Goal: Information Seeking & Learning: Learn about a topic

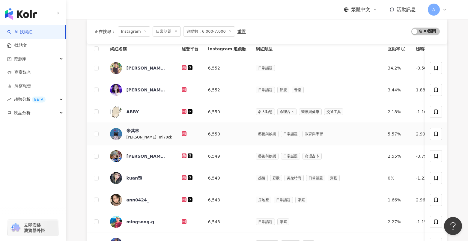
scroll to position [52, 0]
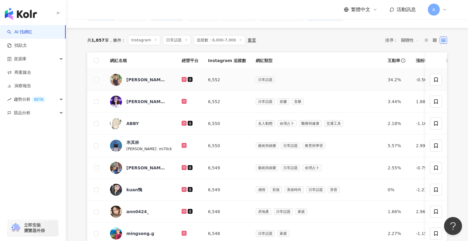
click at [182, 81] on icon at bounding box center [184, 79] width 5 height 5
click at [183, 78] on icon at bounding box center [184, 79] width 2 height 2
click at [183, 102] on icon at bounding box center [184, 101] width 2 height 2
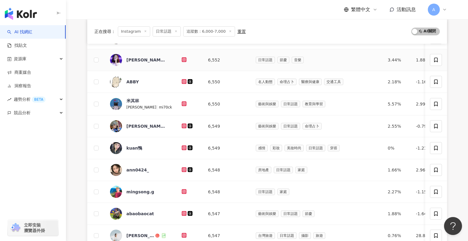
scroll to position [104, 0]
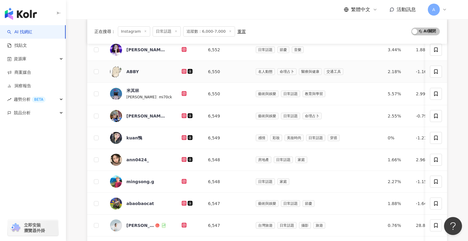
click at [177, 67] on td at bounding box center [190, 72] width 26 height 22
click at [182, 69] on icon at bounding box center [184, 71] width 5 height 5
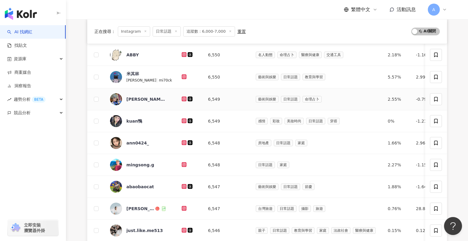
scroll to position [124, 0]
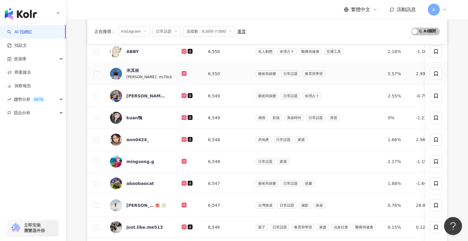
click at [182, 74] on icon at bounding box center [184, 73] width 5 height 5
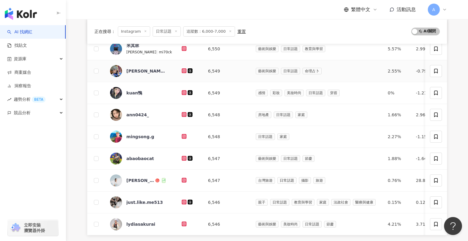
scroll to position [150, 0]
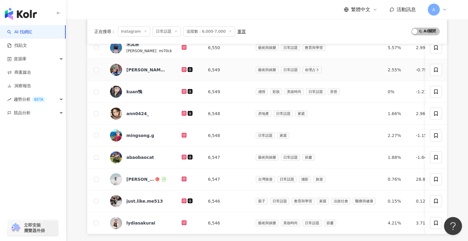
click at [182, 72] on div at bounding box center [190, 69] width 17 height 7
click at [182, 70] on icon at bounding box center [184, 70] width 4 height 4
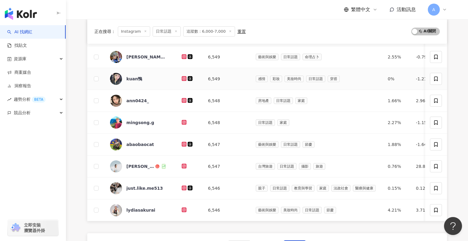
scroll to position [165, 0]
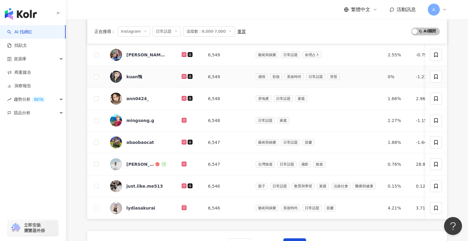
click at [182, 78] on icon at bounding box center [184, 76] width 5 height 5
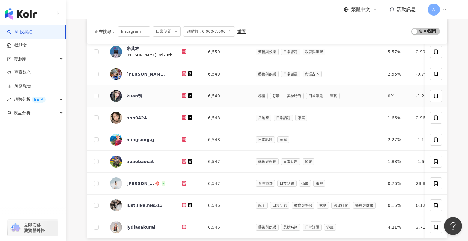
scroll to position [144, 0]
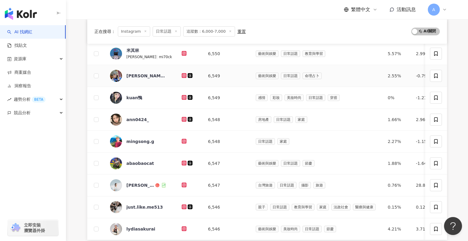
click at [182, 78] on div at bounding box center [190, 75] width 17 height 7
click at [182, 77] on icon at bounding box center [184, 75] width 5 height 5
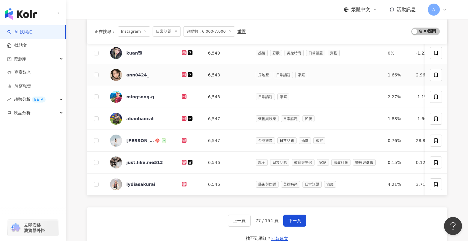
scroll to position [204, 0]
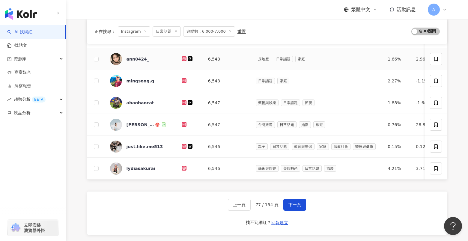
click at [183, 58] on icon at bounding box center [184, 58] width 2 height 2
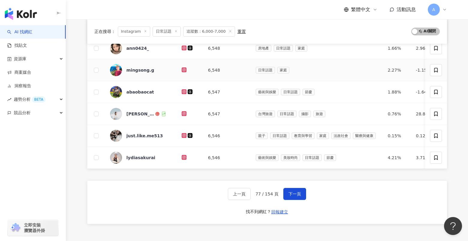
scroll to position [217, 0]
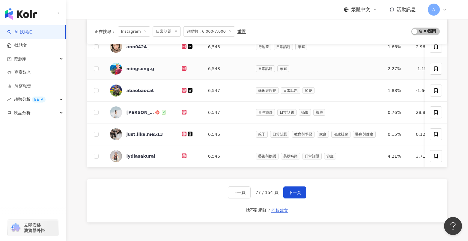
click at [182, 69] on g at bounding box center [184, 68] width 5 height 5
click at [182, 88] on icon at bounding box center [184, 90] width 5 height 5
click at [182, 110] on icon at bounding box center [184, 112] width 4 height 4
click at [183, 134] on icon at bounding box center [183, 133] width 1 height 1
click at [182, 157] on icon at bounding box center [184, 155] width 5 height 5
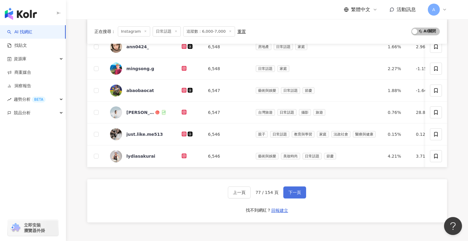
click at [297, 194] on span "下一頁" at bounding box center [294, 192] width 13 height 5
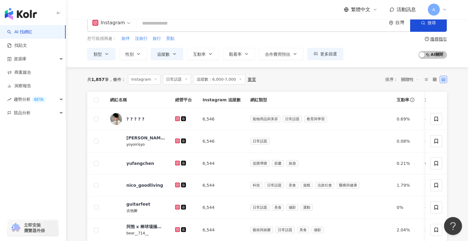
scroll to position [12, 0]
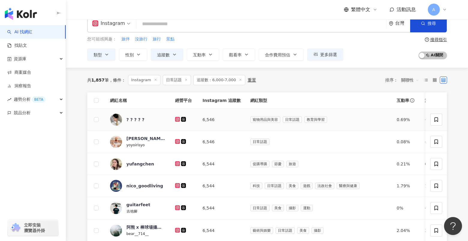
click at [176, 118] on icon at bounding box center [177, 119] width 2 height 2
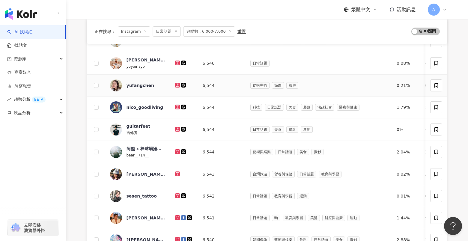
scroll to position [94, 0]
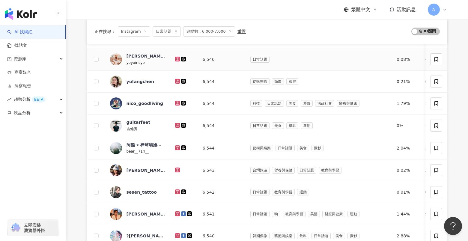
click at [175, 58] on icon at bounding box center [177, 59] width 5 height 5
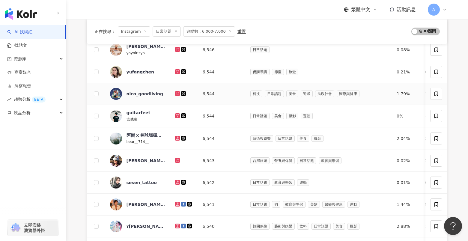
scroll to position [107, 0]
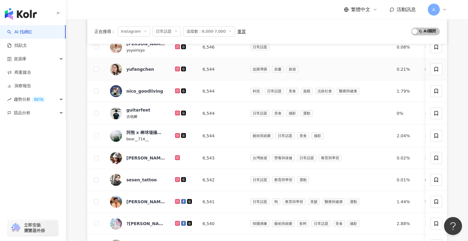
click at [177, 71] on icon at bounding box center [177, 68] width 5 height 5
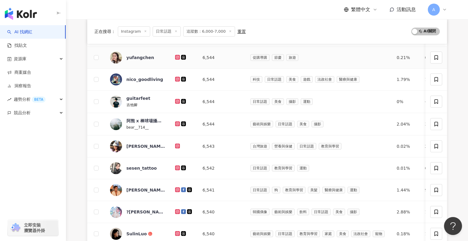
scroll to position [119, 0]
click at [177, 76] on icon at bounding box center [177, 78] width 5 height 5
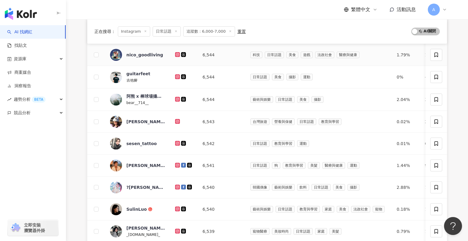
scroll to position [153, 0]
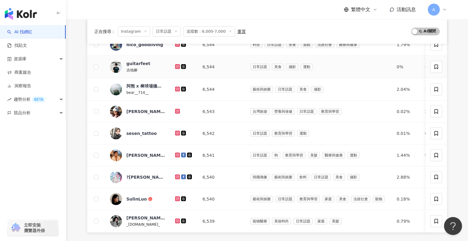
click at [178, 64] on icon at bounding box center [177, 66] width 5 height 5
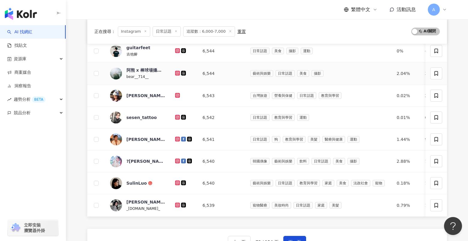
click at [176, 73] on icon at bounding box center [177, 73] width 2 height 2
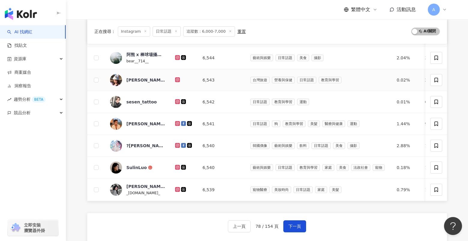
click at [176, 81] on icon at bounding box center [178, 80] width 4 height 4
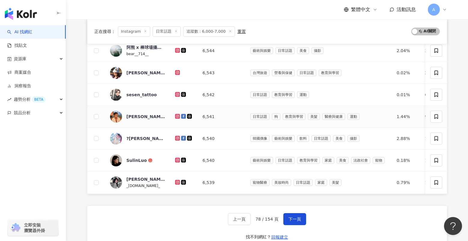
scroll to position [193, 0]
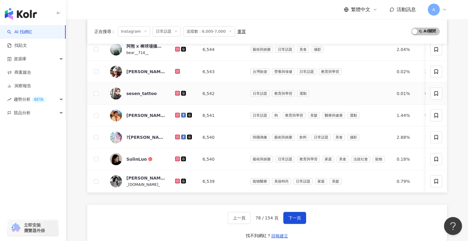
click at [174, 92] on td at bounding box center [184, 94] width 28 height 22
click at [176, 93] on icon at bounding box center [177, 93] width 2 height 2
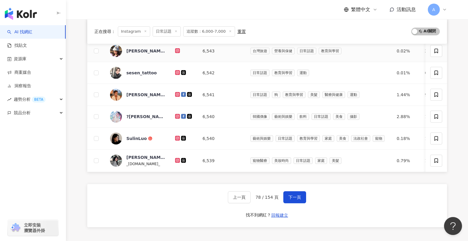
scroll to position [215, 0]
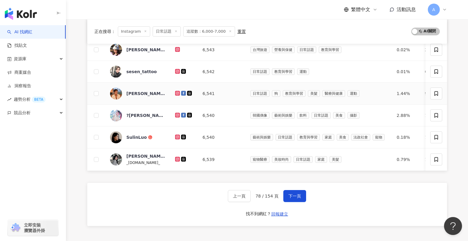
click at [175, 91] on icon at bounding box center [177, 93] width 5 height 5
click at [177, 115] on icon at bounding box center [177, 114] width 1 height 1
click at [178, 137] on icon at bounding box center [177, 136] width 2 height 2
click at [176, 161] on icon at bounding box center [177, 159] width 5 height 5
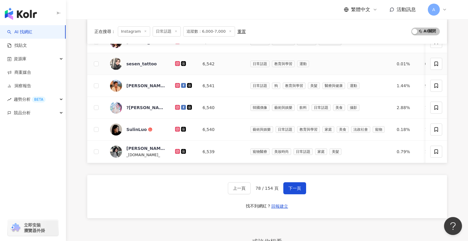
scroll to position [294, 0]
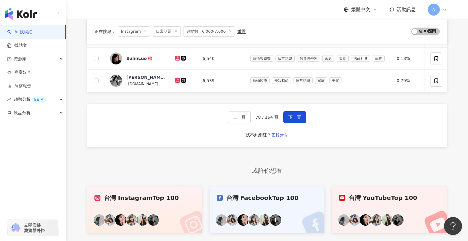
click at [178, 78] on icon at bounding box center [178, 80] width 4 height 4
click at [298, 115] on span "下一頁" at bounding box center [294, 117] width 13 height 5
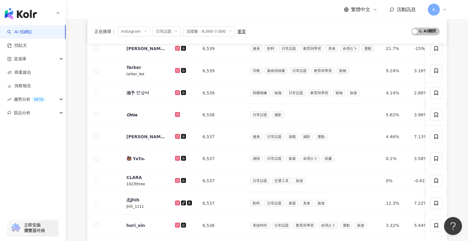
scroll to position [0, 0]
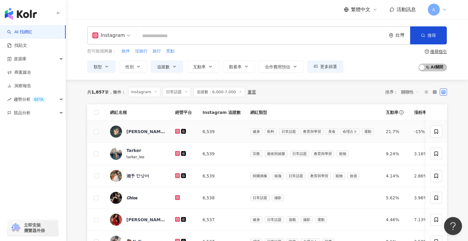
click at [176, 130] on icon at bounding box center [178, 131] width 4 height 4
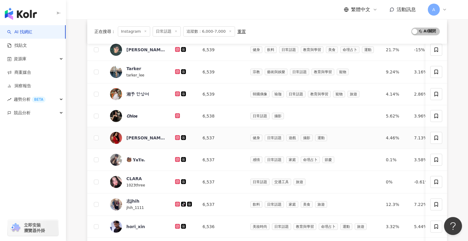
scroll to position [97, 0]
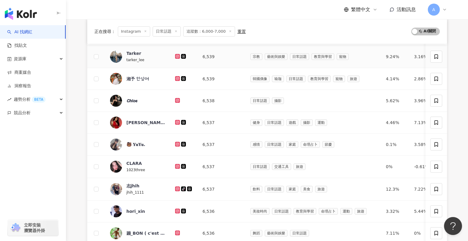
click at [176, 55] on icon at bounding box center [177, 56] width 2 height 2
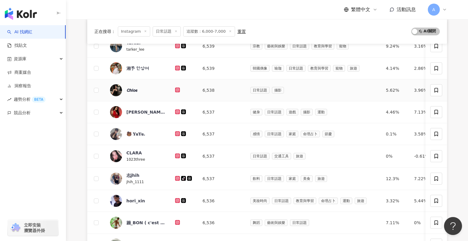
scroll to position [108, 0]
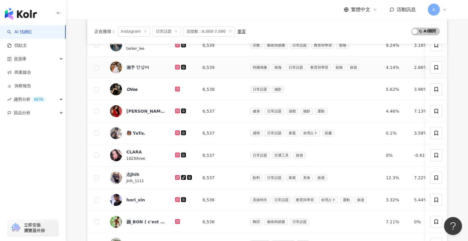
click at [178, 67] on icon at bounding box center [177, 67] width 2 height 2
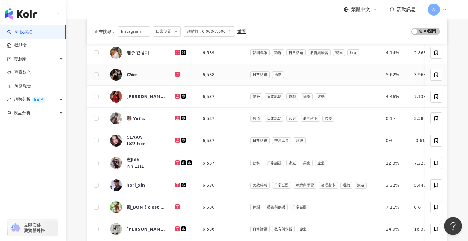
scroll to position [123, 0]
click at [178, 74] on icon at bounding box center [177, 73] width 2 height 2
click at [0, 0] on div "AI 找網紅 找貼文 資源庫 商案媒合 洞察報告 趨勢分析 BETA 競品分析 立即安裝 瀏覽器外掛 繁體中文 活動訊息 A Instagram 台灣 搜尋 …" at bounding box center [234, 173] width 468 height 593
click at [176, 95] on icon at bounding box center [178, 96] width 4 height 4
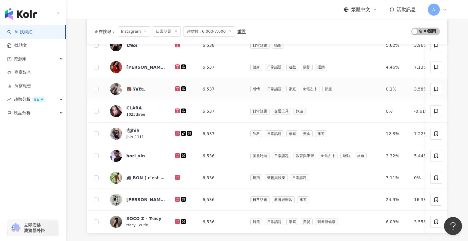
scroll to position [161, 0]
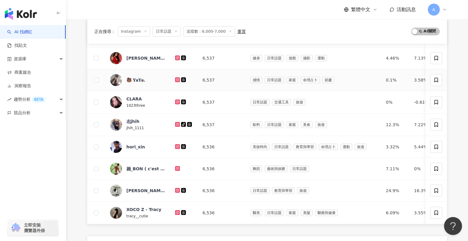
click at [178, 78] on icon at bounding box center [178, 80] width 4 height 4
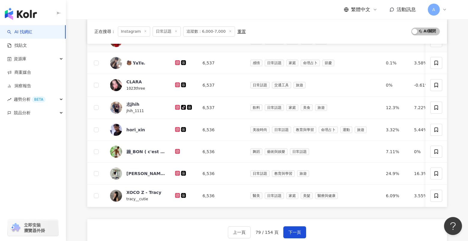
scroll to position [180, 0]
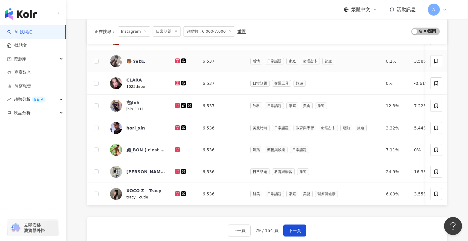
click at [177, 59] on icon at bounding box center [177, 60] width 5 height 5
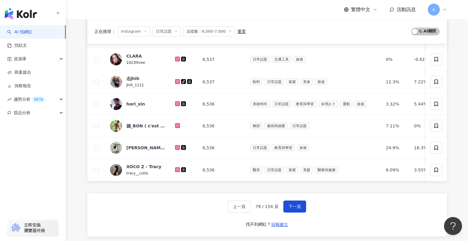
scroll to position [205, 0]
click at [177, 57] on icon at bounding box center [177, 58] width 5 height 5
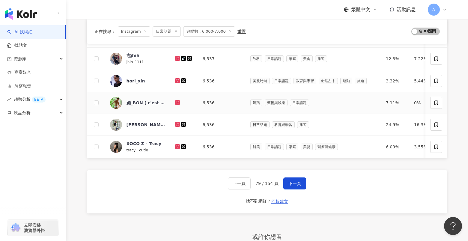
scroll to position [234, 0]
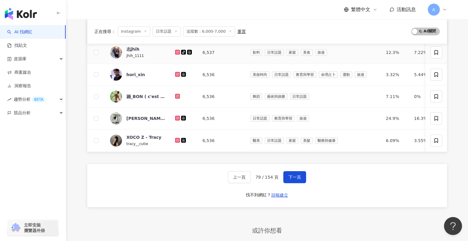
click at [176, 53] on icon at bounding box center [177, 52] width 2 height 2
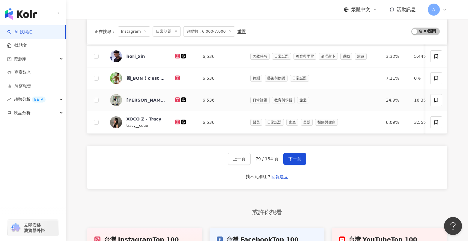
scroll to position [252, 0]
click at [175, 54] on icon at bounding box center [177, 56] width 5 height 5
click at [176, 78] on icon at bounding box center [177, 78] width 5 height 5
click at [177, 76] on icon at bounding box center [178, 78] width 4 height 4
click at [176, 99] on icon at bounding box center [177, 100] width 5 height 5
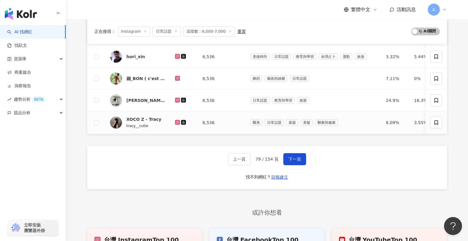
click at [176, 122] on icon at bounding box center [177, 122] width 2 height 2
click at [289, 158] on span "下一頁" at bounding box center [294, 159] width 13 height 5
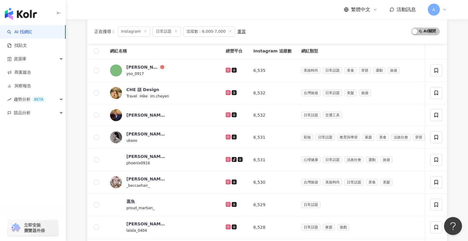
scroll to position [0, 0]
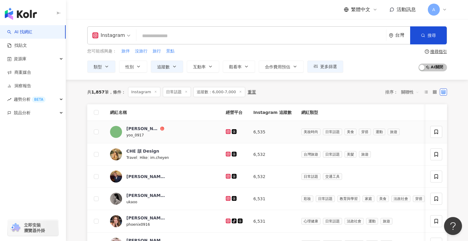
click at [227, 132] on icon at bounding box center [228, 131] width 2 height 2
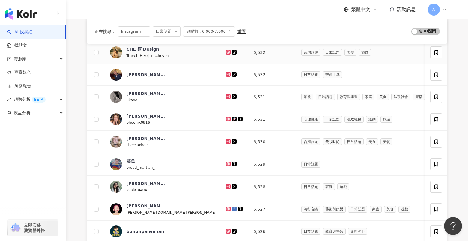
scroll to position [100, 0]
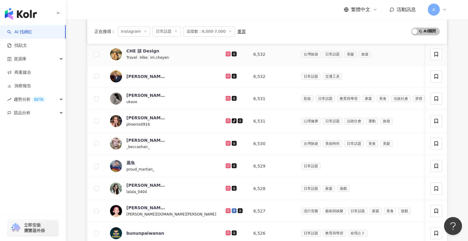
click at [226, 53] on icon at bounding box center [228, 54] width 4 height 4
click at [227, 75] on icon at bounding box center [228, 76] width 2 height 2
click at [226, 96] on icon at bounding box center [228, 98] width 5 height 5
click at [227, 119] on icon at bounding box center [228, 120] width 2 height 2
click at [227, 143] on icon at bounding box center [227, 143] width 1 height 1
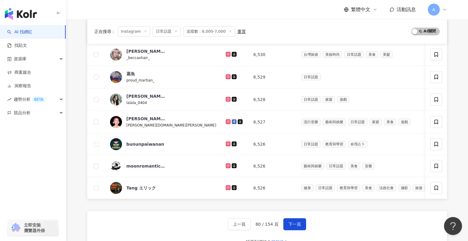
scroll to position [190, 0]
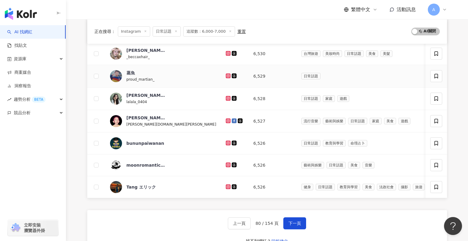
click at [227, 75] on icon at bounding box center [227, 75] width 1 height 1
click at [226, 96] on icon at bounding box center [228, 98] width 5 height 5
click at [227, 121] on icon at bounding box center [228, 120] width 2 height 2
click at [226, 140] on div at bounding box center [235, 143] width 18 height 7
click at [226, 141] on icon at bounding box center [228, 142] width 5 height 5
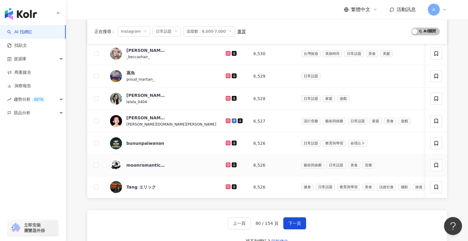
click at [226, 162] on icon at bounding box center [228, 164] width 5 height 5
click at [227, 187] on icon at bounding box center [228, 186] width 2 height 2
click at [291, 222] on span "下一頁" at bounding box center [294, 223] width 13 height 5
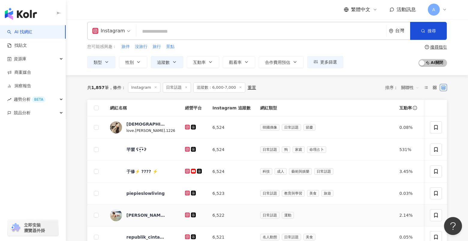
scroll to position [0, 0]
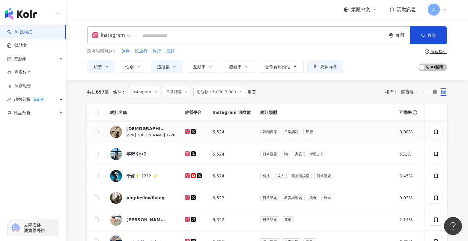
click at [186, 132] on icon at bounding box center [187, 131] width 2 height 2
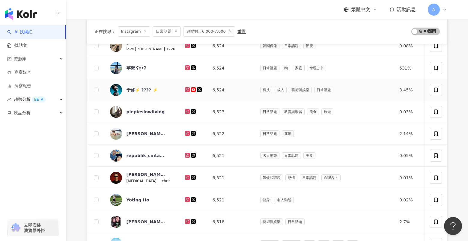
scroll to position [89, 0]
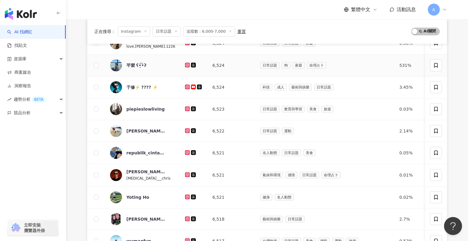
click at [185, 65] on icon at bounding box center [187, 65] width 4 height 4
click at [185, 88] on g at bounding box center [187, 86] width 5 height 5
click at [185, 106] on div at bounding box center [194, 109] width 18 height 7
click at [185, 107] on icon at bounding box center [187, 109] width 4 height 4
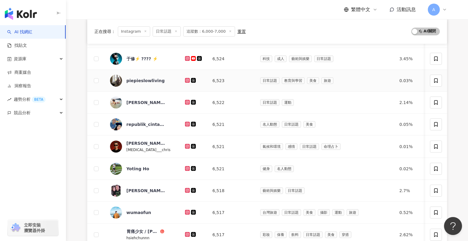
scroll to position [142, 0]
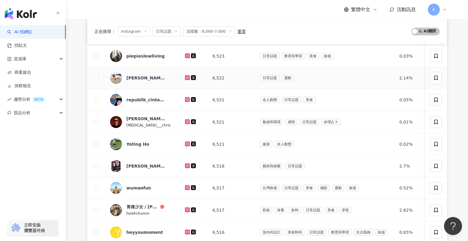
click at [185, 78] on icon at bounding box center [187, 78] width 4 height 4
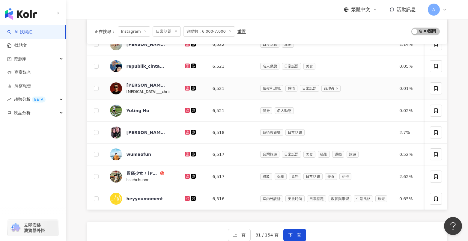
scroll to position [176, 0]
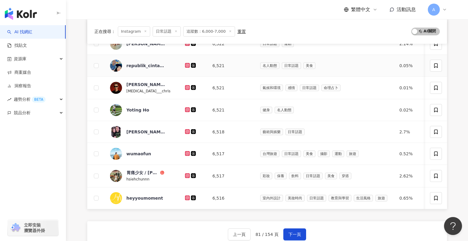
click at [187, 65] on icon at bounding box center [187, 65] width 1 height 1
click at [185, 88] on link at bounding box center [188, 87] width 6 height 5
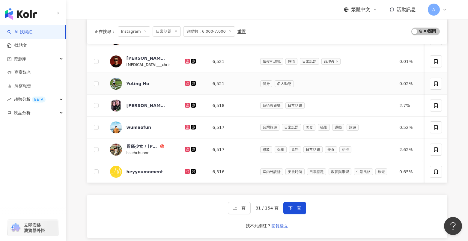
scroll to position [203, 0]
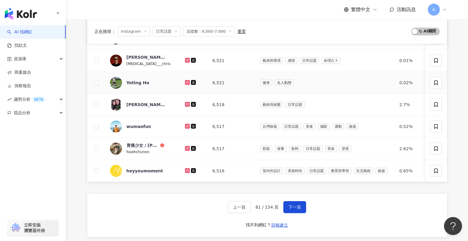
click at [185, 84] on icon at bounding box center [187, 82] width 5 height 5
click at [185, 105] on icon at bounding box center [187, 104] width 5 height 5
click at [186, 125] on icon at bounding box center [187, 126] width 2 height 2
click at [185, 146] on icon at bounding box center [187, 148] width 5 height 5
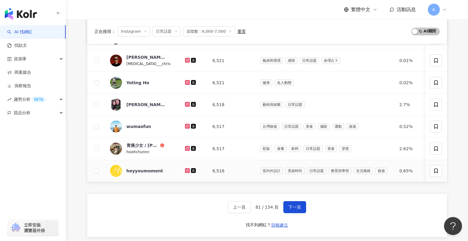
click at [185, 170] on icon at bounding box center [187, 171] width 4 height 4
click at [281, 210] on div "上一頁 81 / 154 頁 下一頁" at bounding box center [267, 207] width 78 height 12
click at [290, 210] on button "下一頁" at bounding box center [294, 207] width 23 height 12
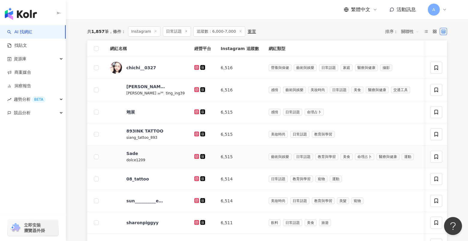
scroll to position [24, 0]
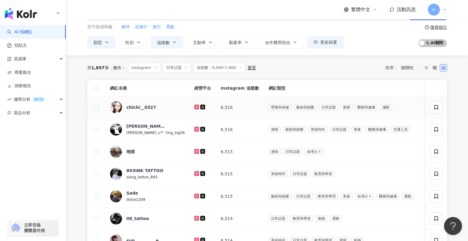
click at [195, 106] on icon at bounding box center [196, 106] width 2 height 2
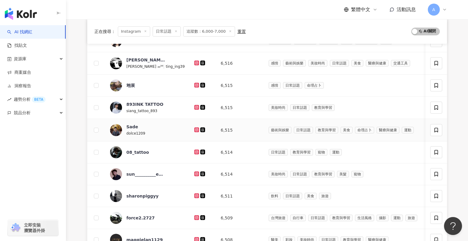
scroll to position [96, 0]
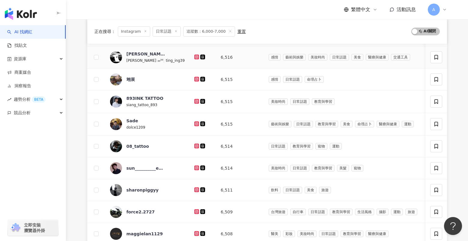
click at [195, 58] on icon at bounding box center [196, 56] width 2 height 2
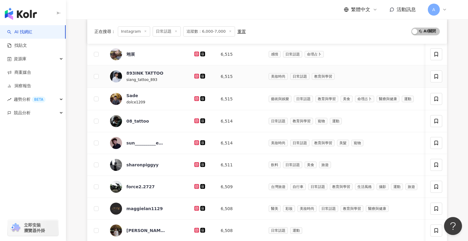
scroll to position [122, 0]
click at [195, 53] on icon at bounding box center [196, 53] width 2 height 2
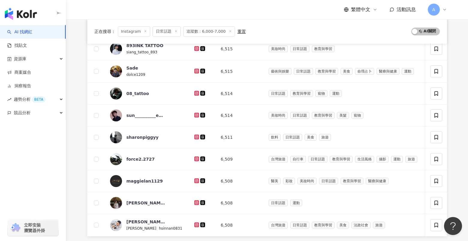
scroll to position [152, 0]
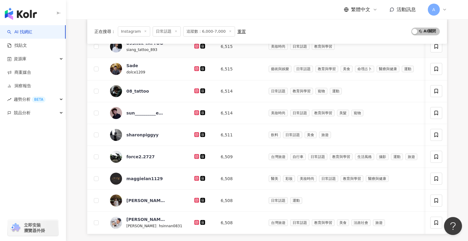
click at [195, 46] on icon at bounding box center [197, 46] width 4 height 4
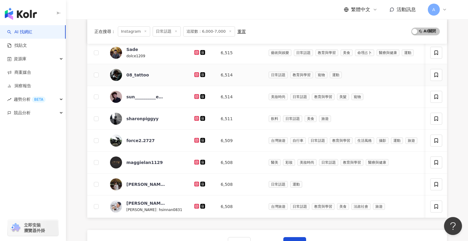
click at [194, 75] on icon at bounding box center [196, 74] width 5 height 5
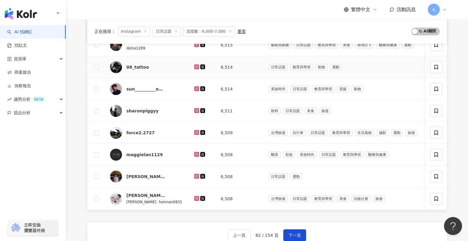
scroll to position [178, 0]
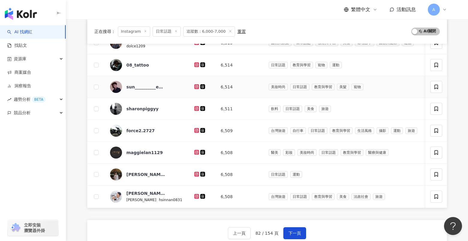
click at [194, 86] on icon at bounding box center [196, 86] width 5 height 5
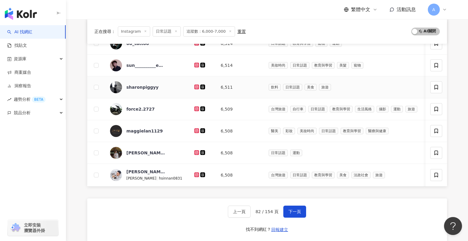
click at [194, 85] on icon at bounding box center [196, 86] width 5 height 5
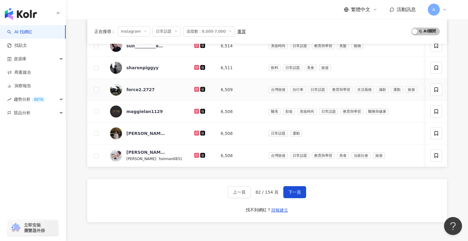
scroll to position [219, 0]
click at [196, 88] on icon at bounding box center [196, 88] width 1 height 1
click at [189, 131] on td at bounding box center [202, 133] width 26 height 22
click at [194, 132] on icon at bounding box center [196, 132] width 5 height 5
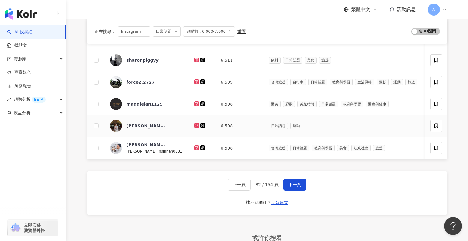
click at [195, 125] on icon at bounding box center [197, 126] width 4 height 4
click at [194, 148] on icon at bounding box center [196, 147] width 5 height 5
click at [294, 185] on span "下一頁" at bounding box center [294, 184] width 13 height 5
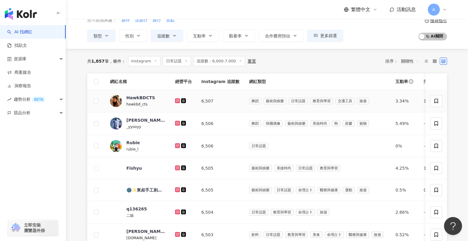
scroll to position [39, 0]
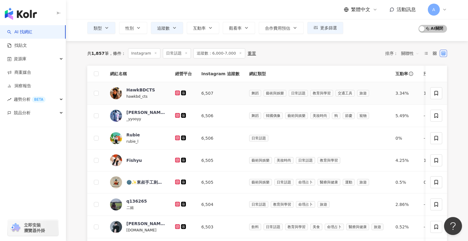
click at [176, 93] on icon at bounding box center [178, 93] width 4 height 4
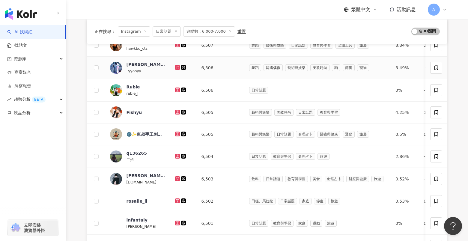
scroll to position [87, 0]
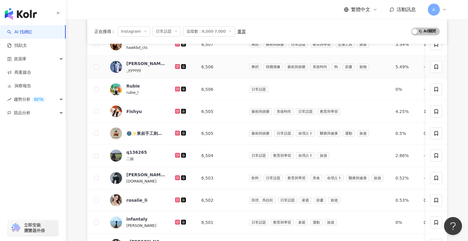
click at [177, 66] on icon at bounding box center [177, 66] width 1 height 1
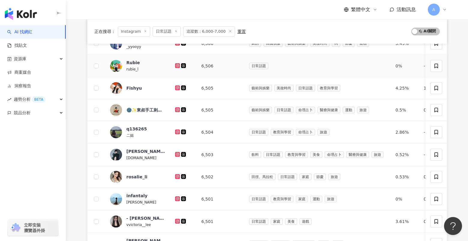
scroll to position [112, 0]
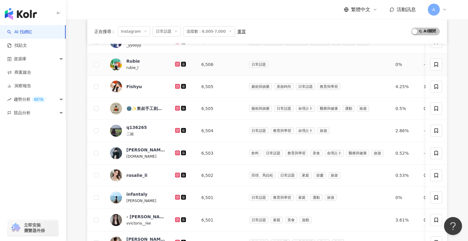
click at [177, 64] on icon at bounding box center [178, 64] width 4 height 4
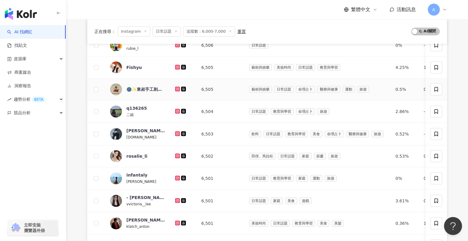
scroll to position [134, 0]
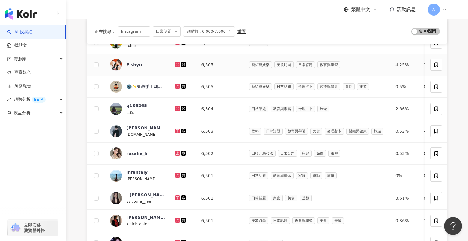
click at [176, 66] on icon at bounding box center [177, 64] width 5 height 5
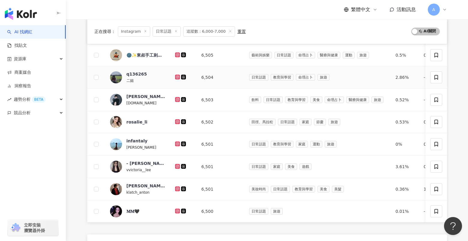
scroll to position [168, 0]
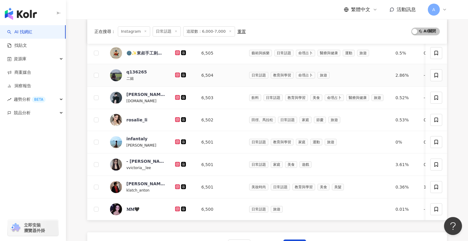
click at [175, 74] on icon at bounding box center [177, 74] width 5 height 5
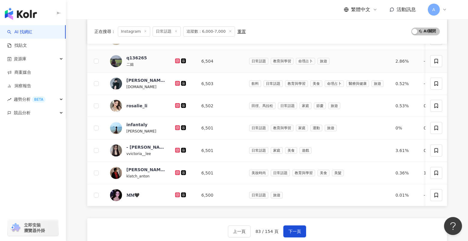
scroll to position [182, 0]
click at [179, 81] on icon at bounding box center [177, 83] width 5 height 5
click at [178, 105] on icon at bounding box center [177, 105] width 2 height 2
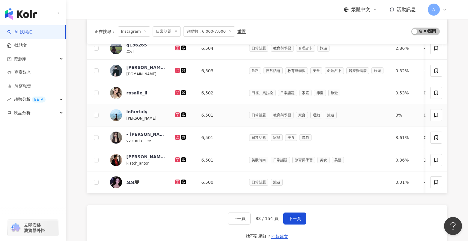
scroll to position [196, 0]
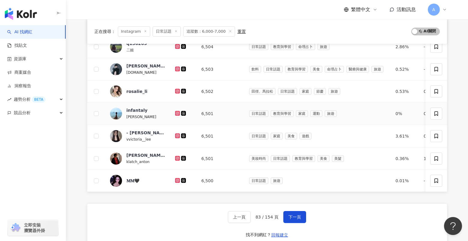
click at [179, 112] on icon at bounding box center [178, 113] width 4 height 4
click at [177, 136] on icon at bounding box center [178, 136] width 4 height 4
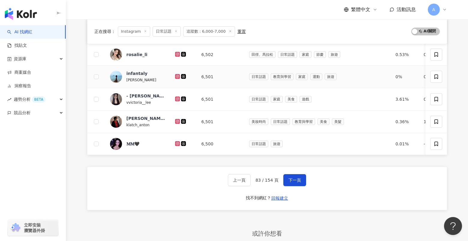
scroll to position [236, 0]
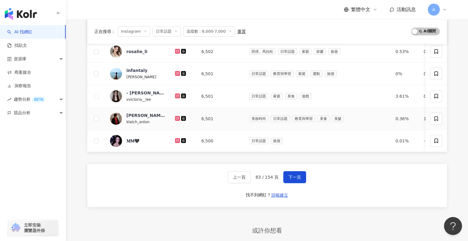
click at [177, 117] on icon at bounding box center [177, 118] width 5 height 5
click at [176, 138] on icon at bounding box center [177, 140] width 5 height 5
click at [292, 176] on span "下一頁" at bounding box center [294, 177] width 13 height 5
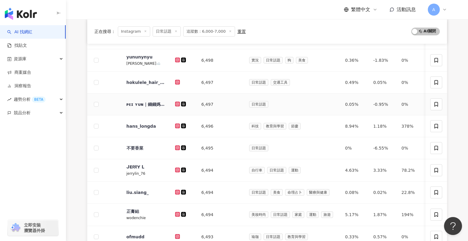
scroll to position [78, 0]
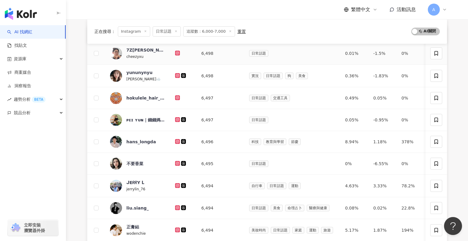
click at [178, 52] on icon at bounding box center [177, 53] width 2 height 2
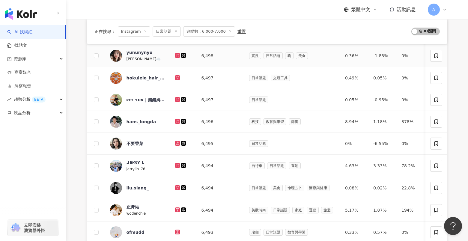
click at [176, 56] on icon at bounding box center [177, 55] width 2 height 2
click at [177, 77] on icon at bounding box center [178, 78] width 4 height 4
click at [178, 98] on g at bounding box center [177, 99] width 5 height 5
click at [177, 120] on icon at bounding box center [177, 121] width 2 height 2
click at [176, 141] on icon at bounding box center [177, 143] width 5 height 5
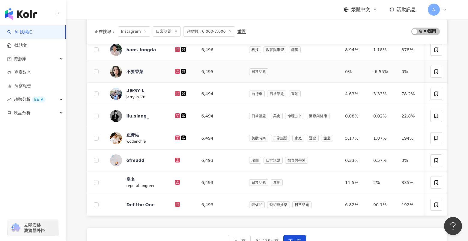
scroll to position [194, 0]
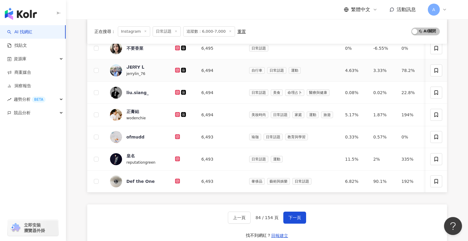
click at [175, 70] on icon at bounding box center [177, 70] width 5 height 5
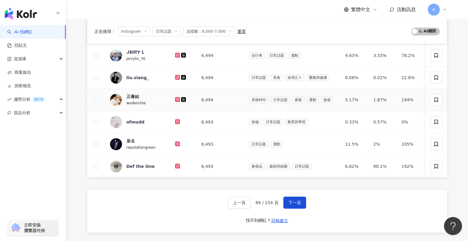
scroll to position [211, 0]
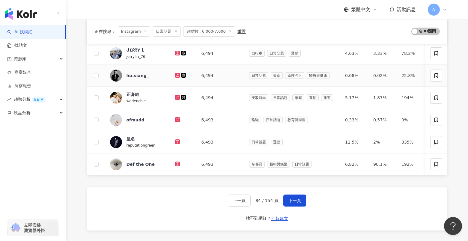
click at [176, 72] on div at bounding box center [183, 75] width 17 height 7
click at [176, 75] on icon at bounding box center [178, 75] width 4 height 4
click at [178, 96] on icon at bounding box center [178, 98] width 4 height 4
click at [178, 120] on icon at bounding box center [178, 120] width 4 height 4
click at [175, 142] on icon at bounding box center [177, 141] width 5 height 5
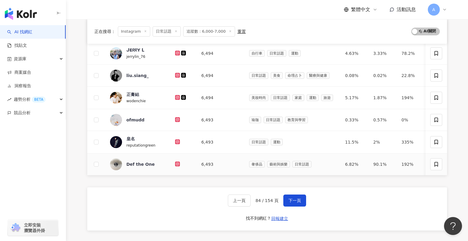
click at [177, 162] on icon at bounding box center [177, 163] width 5 height 5
click at [176, 146] on td at bounding box center [183, 142] width 26 height 22
click at [178, 54] on icon at bounding box center [177, 53] width 2 height 2
click at [177, 100] on div at bounding box center [183, 97] width 17 height 7
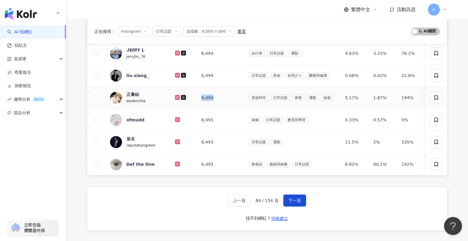
click at [177, 97] on icon at bounding box center [177, 97] width 1 height 1
click at [176, 120] on icon at bounding box center [178, 120] width 4 height 4
click at [179, 160] on td at bounding box center [183, 164] width 26 height 22
click at [180, 166] on div at bounding box center [183, 164] width 17 height 7
click at [179, 165] on icon at bounding box center [177, 163] width 5 height 5
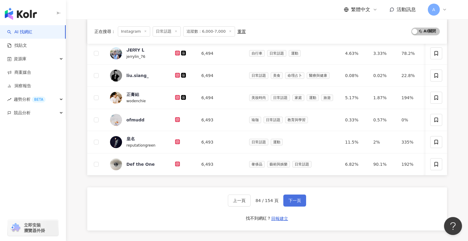
click at [294, 198] on span "下一頁" at bounding box center [294, 200] width 13 height 5
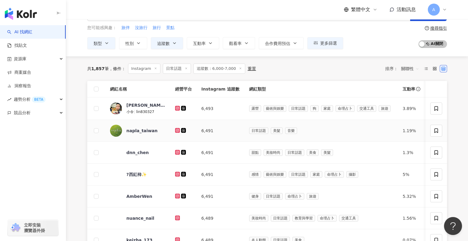
scroll to position [23, 0]
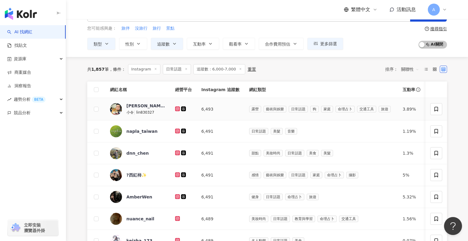
click at [177, 108] on icon at bounding box center [178, 109] width 4 height 4
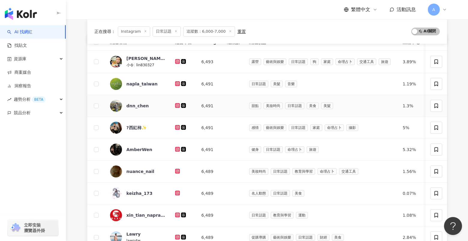
scroll to position [81, 0]
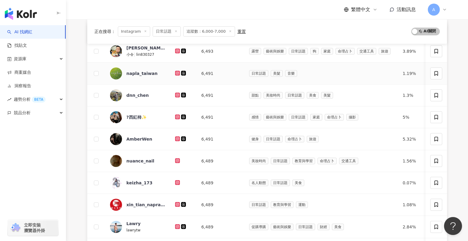
click at [176, 75] on icon at bounding box center [177, 73] width 5 height 5
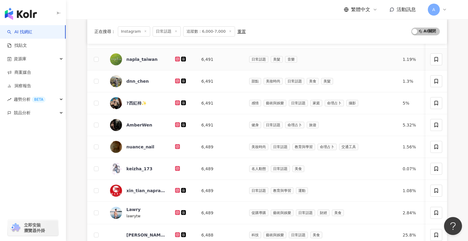
scroll to position [98, 0]
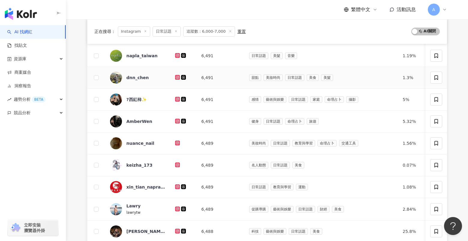
click at [176, 76] on icon at bounding box center [177, 77] width 2 height 2
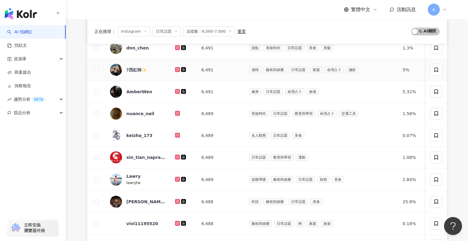
scroll to position [129, 0]
click at [177, 68] on icon at bounding box center [177, 68] width 2 height 2
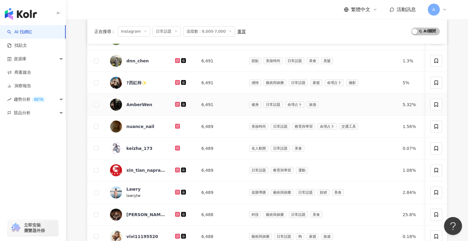
scroll to position [116, 0]
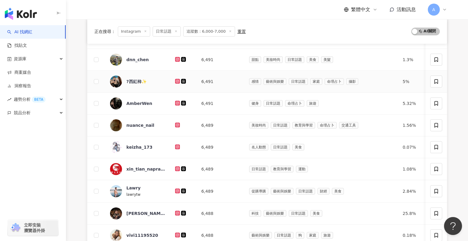
click at [177, 79] on icon at bounding box center [177, 81] width 5 height 5
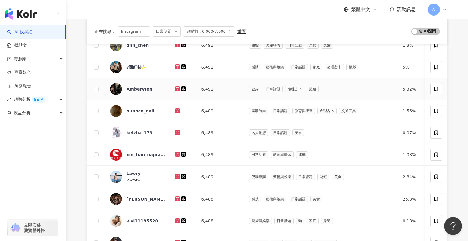
click at [176, 88] on icon at bounding box center [177, 88] width 2 height 2
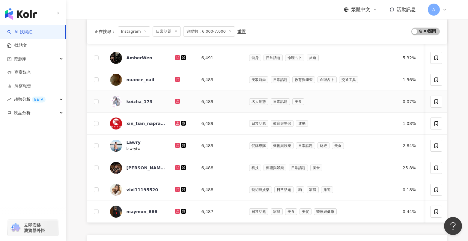
scroll to position [165, 0]
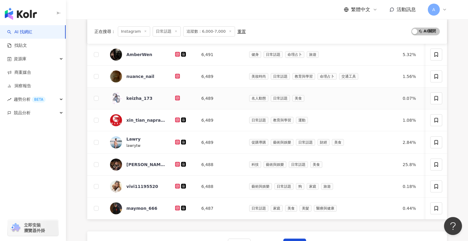
click at [177, 97] on icon at bounding box center [178, 98] width 4 height 4
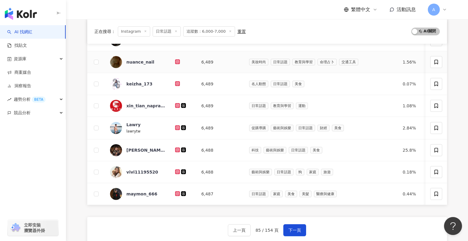
scroll to position [182, 0]
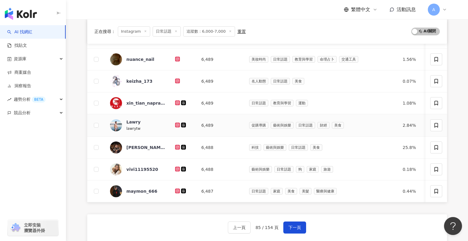
click at [174, 121] on td at bounding box center [183, 125] width 26 height 22
click at [175, 125] on icon at bounding box center [177, 125] width 5 height 5
click at [178, 167] on icon at bounding box center [177, 169] width 5 height 5
click at [178, 190] on icon at bounding box center [177, 190] width 2 height 2
click at [292, 229] on button "下一頁" at bounding box center [294, 227] width 23 height 12
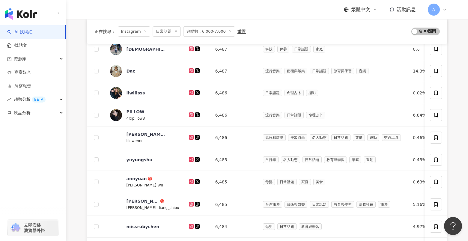
scroll to position [108, 0]
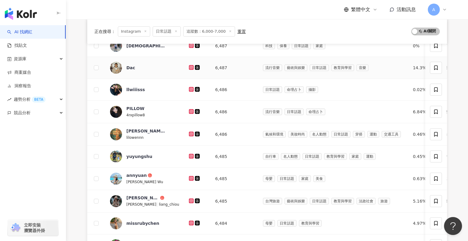
click at [189, 67] on g at bounding box center [191, 67] width 5 height 5
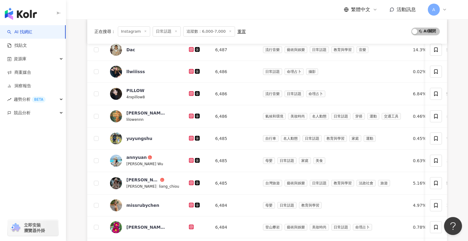
scroll to position [131, 0]
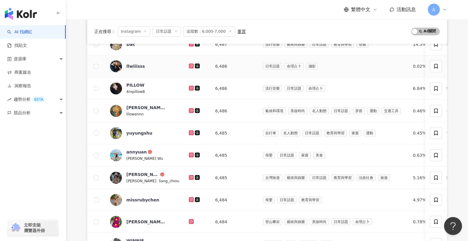
click at [189, 66] on icon at bounding box center [191, 66] width 5 height 5
click at [189, 86] on icon at bounding box center [191, 88] width 5 height 5
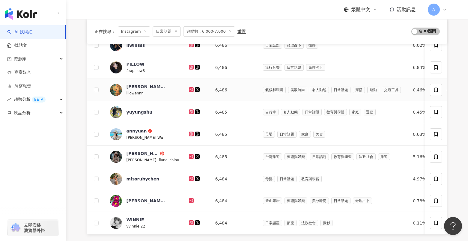
click at [190, 90] on icon at bounding box center [191, 89] width 2 height 2
click at [189, 110] on icon at bounding box center [191, 111] width 5 height 5
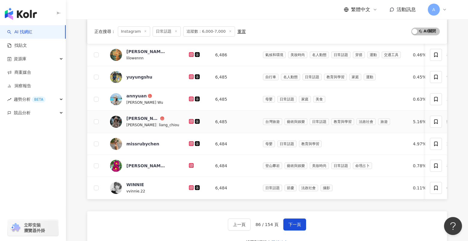
scroll to position [189, 0]
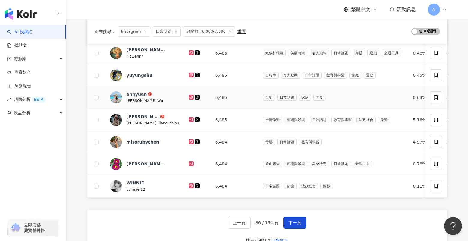
click at [189, 96] on icon at bounding box center [191, 97] width 4 height 4
click at [189, 119] on icon at bounding box center [191, 119] width 5 height 5
click at [189, 141] on icon at bounding box center [191, 142] width 4 height 4
click at [189, 163] on icon at bounding box center [191, 164] width 4 height 4
click at [189, 185] on icon at bounding box center [191, 186] width 4 height 4
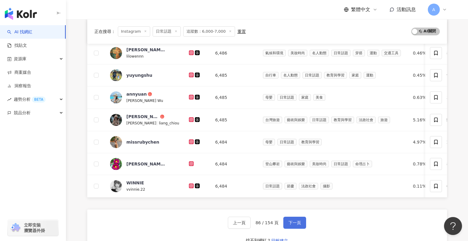
click at [298, 226] on button "下一頁" at bounding box center [294, 223] width 23 height 12
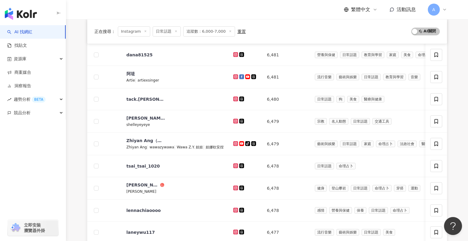
scroll to position [143, 0]
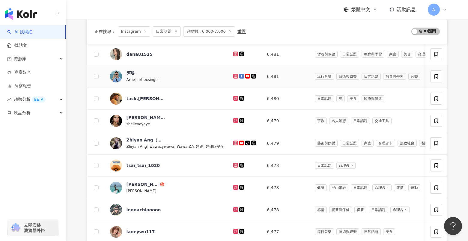
click at [235, 75] on icon at bounding box center [236, 76] width 4 height 4
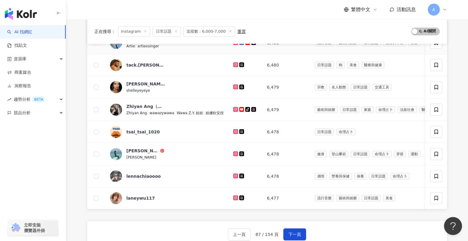
scroll to position [179, 0]
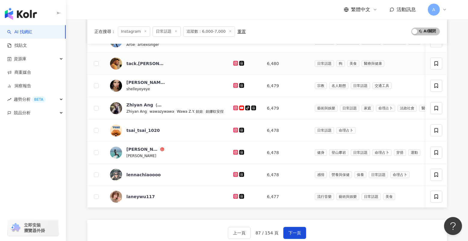
click at [234, 64] on icon at bounding box center [235, 63] width 2 height 2
click at [235, 84] on icon at bounding box center [235, 85] width 5 height 5
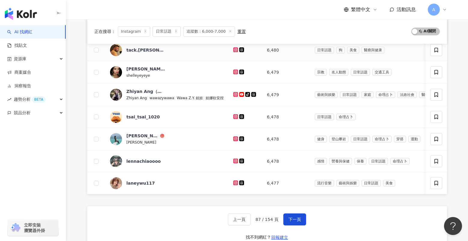
scroll to position [193, 0]
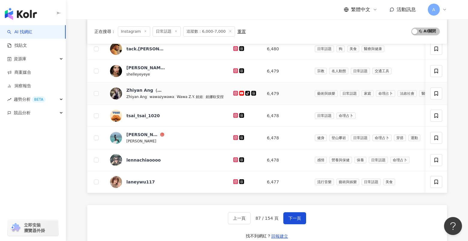
click at [234, 91] on icon at bounding box center [236, 93] width 4 height 4
click at [234, 115] on icon at bounding box center [236, 116] width 4 height 4
click at [235, 137] on icon at bounding box center [235, 137] width 2 height 2
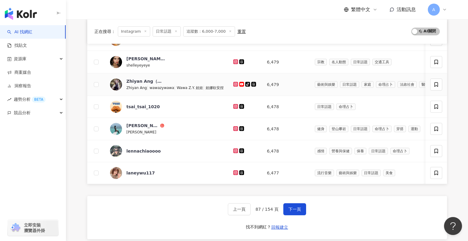
scroll to position [202, 0]
click at [234, 149] on icon at bounding box center [236, 151] width 4 height 4
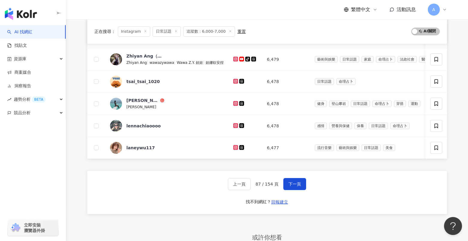
scroll to position [233, 0]
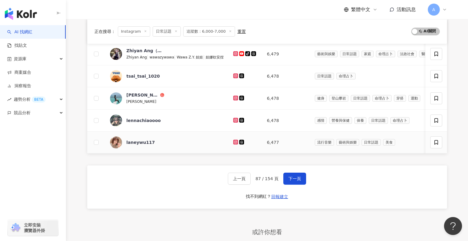
click at [233, 140] on icon at bounding box center [235, 142] width 5 height 5
click at [296, 176] on button "下一頁" at bounding box center [294, 179] width 23 height 12
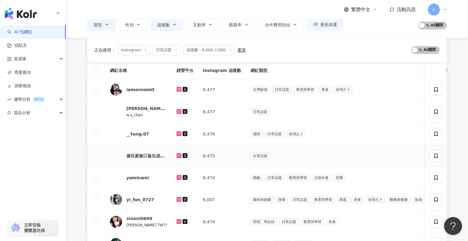
scroll to position [75, 0]
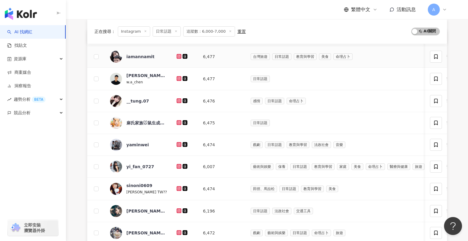
click at [178, 58] on icon at bounding box center [178, 56] width 5 height 5
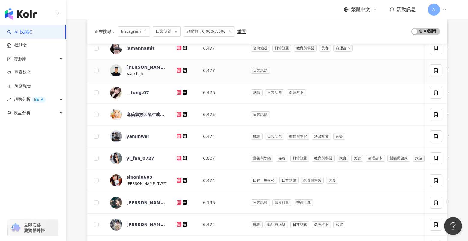
click at [177, 71] on g at bounding box center [178, 70] width 5 height 5
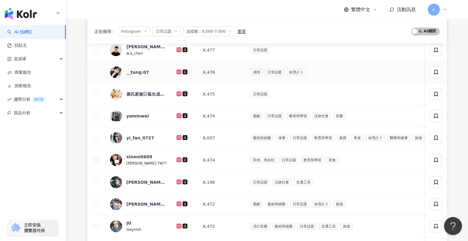
click at [178, 70] on icon at bounding box center [178, 71] width 5 height 5
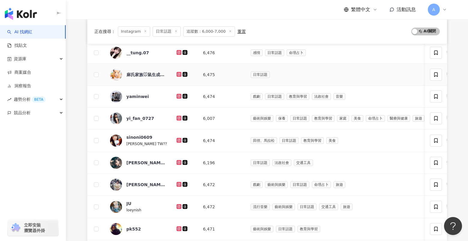
click at [178, 75] on icon at bounding box center [179, 74] width 2 height 2
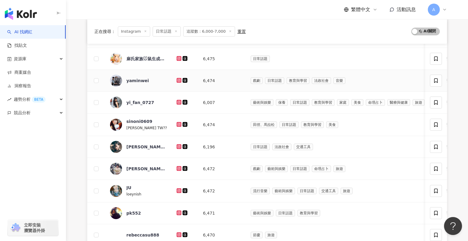
scroll to position [140, 0]
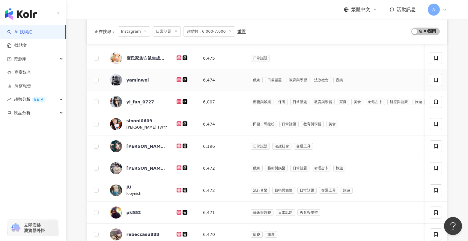
click at [179, 79] on icon at bounding box center [178, 79] width 5 height 5
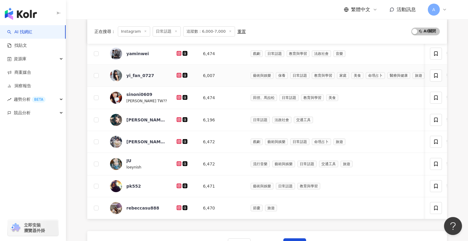
scroll to position [167, 0]
click at [177, 73] on icon at bounding box center [178, 74] width 5 height 5
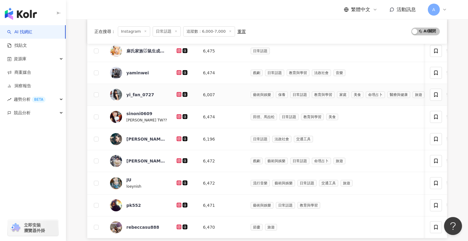
scroll to position [149, 0]
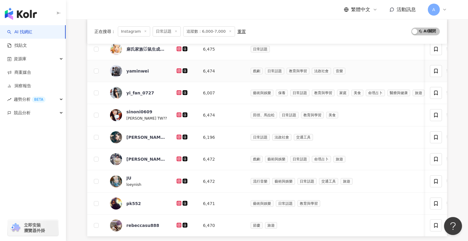
click at [178, 70] on icon at bounding box center [179, 70] width 2 height 2
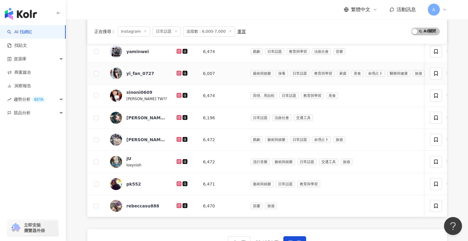
click at [176, 71] on icon at bounding box center [178, 73] width 5 height 5
click at [176, 96] on icon at bounding box center [178, 95] width 5 height 5
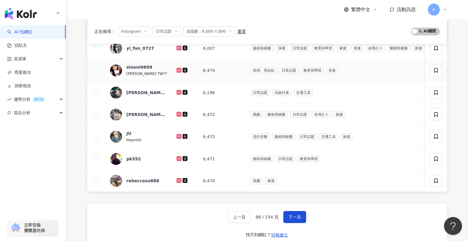
scroll to position [197, 0]
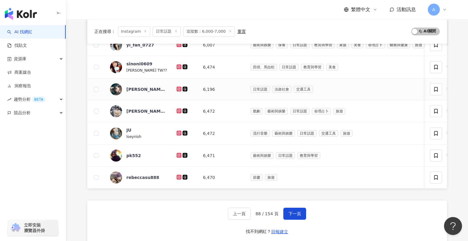
click at [179, 87] on icon at bounding box center [178, 89] width 5 height 5
click at [179, 110] on icon at bounding box center [178, 110] width 5 height 5
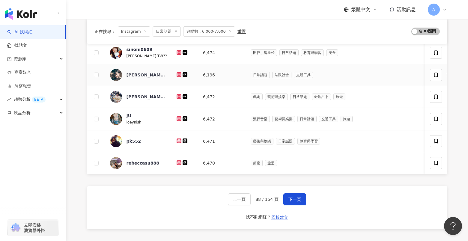
scroll to position [213, 0]
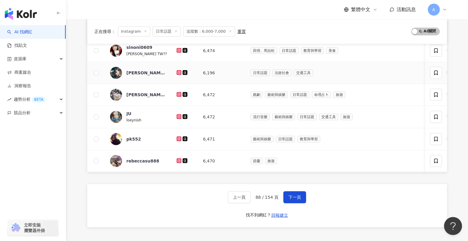
click at [180, 72] on link at bounding box center [179, 72] width 6 height 5
click at [178, 94] on icon at bounding box center [179, 94] width 2 height 2
click at [178, 116] on icon at bounding box center [179, 117] width 4 height 4
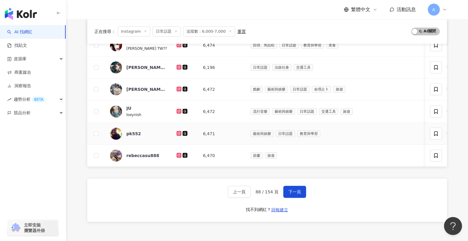
click at [179, 131] on icon at bounding box center [178, 133] width 5 height 5
click at [177, 153] on icon at bounding box center [179, 155] width 4 height 4
click at [288, 191] on span "下一頁" at bounding box center [294, 191] width 13 height 5
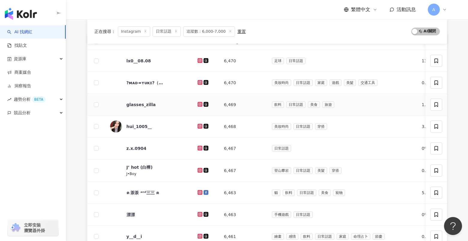
scroll to position [72, 0]
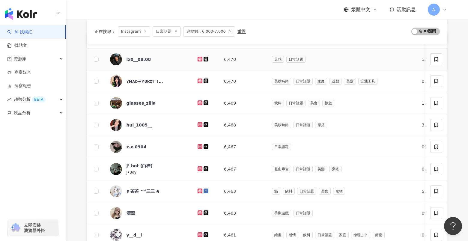
click at [197, 61] on icon at bounding box center [199, 59] width 5 height 5
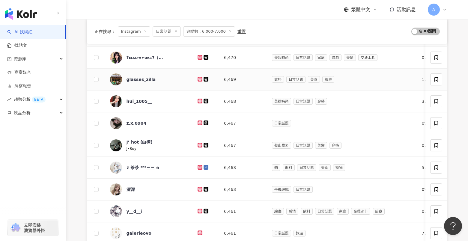
scroll to position [96, 0]
click at [197, 55] on icon at bounding box center [199, 57] width 5 height 5
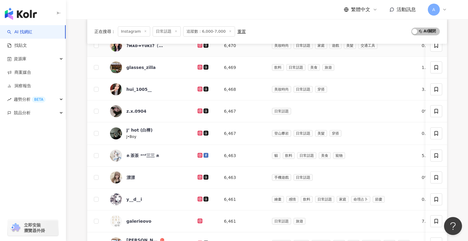
scroll to position [110, 0]
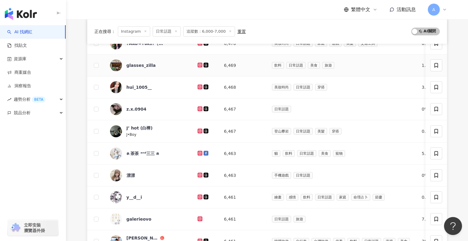
click at [193, 61] on td at bounding box center [206, 66] width 26 height 22
click at [199, 65] on icon at bounding box center [199, 64] width 1 height 1
click at [197, 86] on icon at bounding box center [199, 86] width 5 height 5
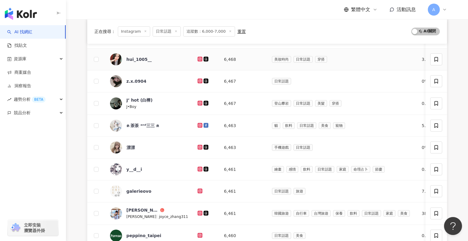
scroll to position [145, 0]
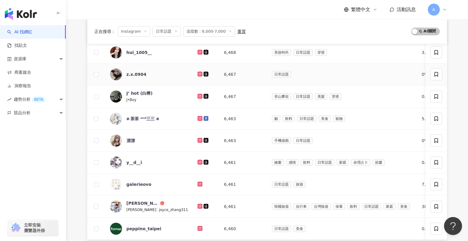
click at [198, 74] on icon at bounding box center [200, 74] width 4 height 4
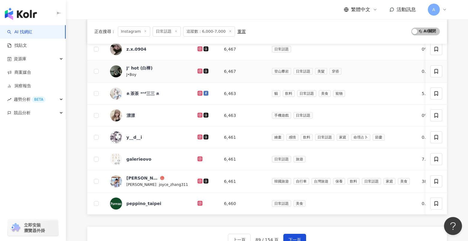
scroll to position [170, 0]
click at [198, 70] on icon at bounding box center [200, 71] width 4 height 4
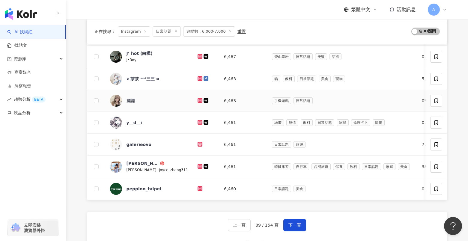
scroll to position [185, 0]
click at [197, 120] on icon at bounding box center [199, 122] width 5 height 5
click at [199, 145] on icon at bounding box center [200, 143] width 2 height 2
click at [199, 166] on icon at bounding box center [200, 165] width 2 height 2
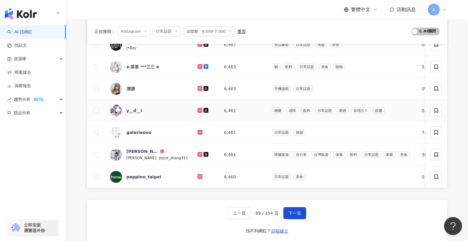
scroll to position [197, 0]
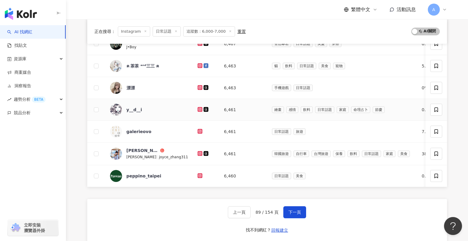
click at [197, 108] on icon at bounding box center [199, 109] width 5 height 5
click at [198, 130] on icon at bounding box center [200, 131] width 4 height 4
click at [198, 154] on icon at bounding box center [200, 154] width 4 height 4
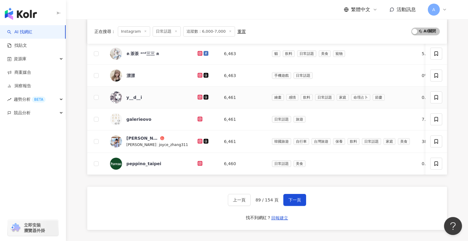
scroll to position [216, 0]
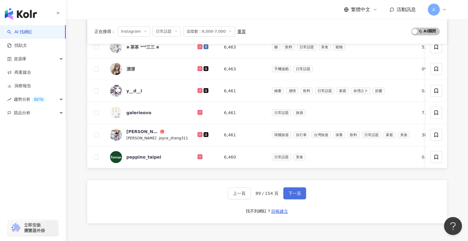
click at [288, 193] on span "下一頁" at bounding box center [294, 193] width 13 height 5
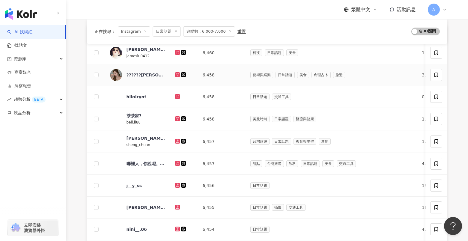
scroll to position [80, 0]
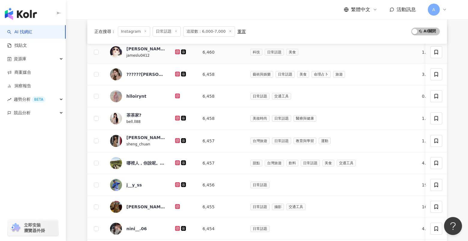
click at [178, 50] on icon at bounding box center [177, 51] width 2 height 2
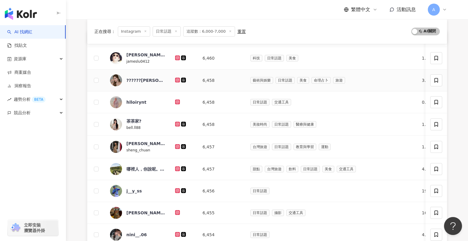
scroll to position [89, 0]
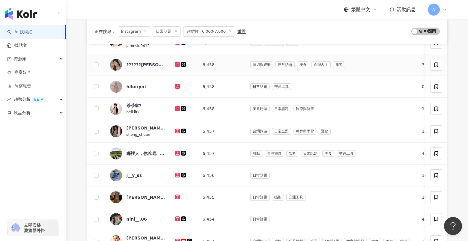
click at [177, 64] on icon at bounding box center [177, 64] width 2 height 2
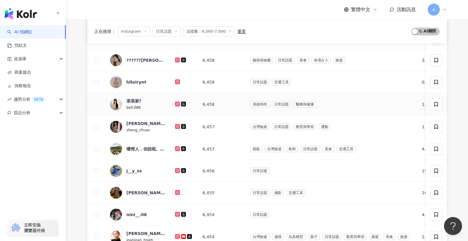
scroll to position [111, 0]
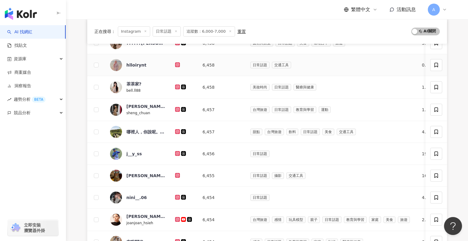
click at [176, 63] on icon at bounding box center [177, 64] width 2 height 2
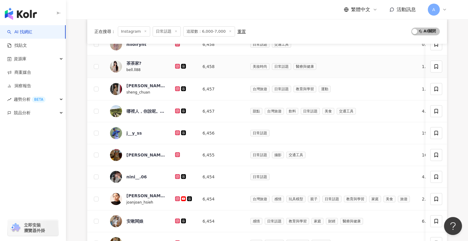
click at [176, 65] on icon at bounding box center [177, 66] width 2 height 2
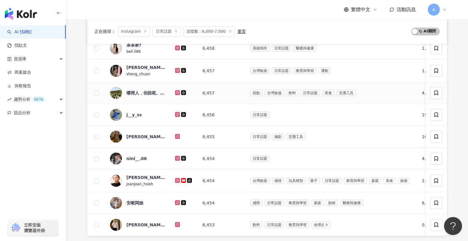
scroll to position [155, 0]
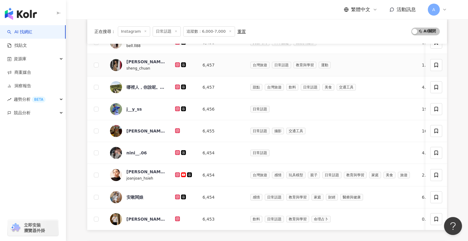
click at [179, 63] on icon at bounding box center [177, 64] width 5 height 5
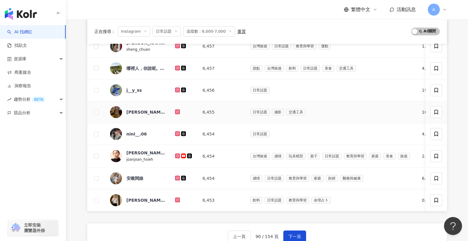
scroll to position [177, 0]
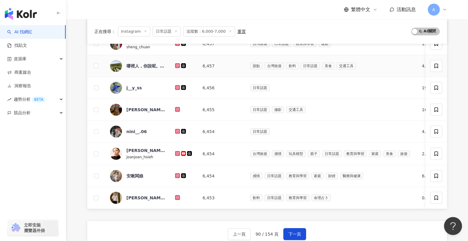
click at [178, 65] on icon at bounding box center [177, 65] width 2 height 2
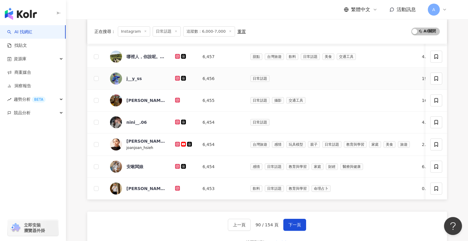
scroll to position [191, 0]
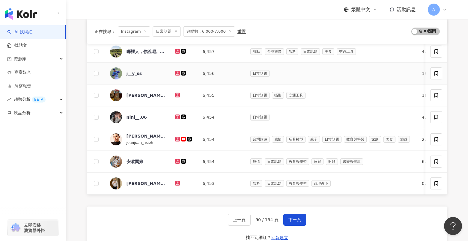
click at [177, 72] on icon at bounding box center [177, 73] width 2 height 2
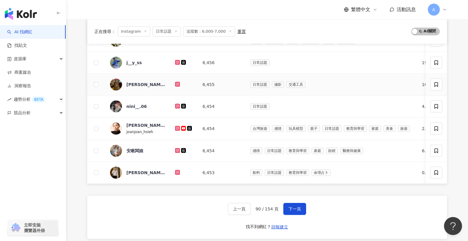
scroll to position [201, 0]
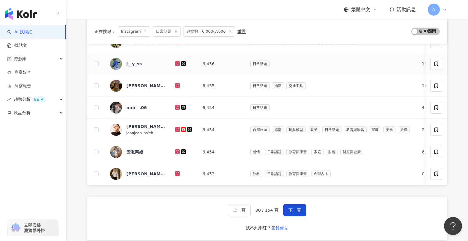
click at [176, 64] on icon at bounding box center [178, 64] width 4 height 4
click at [175, 84] on icon at bounding box center [177, 85] width 5 height 5
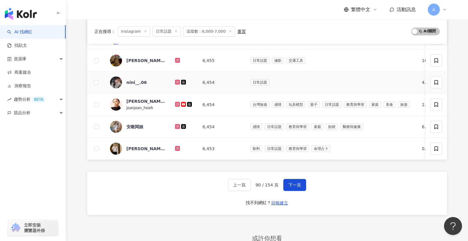
scroll to position [229, 0]
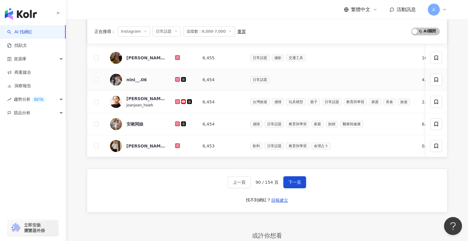
click at [176, 78] on icon at bounding box center [177, 79] width 2 height 2
click at [176, 102] on icon at bounding box center [177, 101] width 2 height 2
click at [175, 123] on icon at bounding box center [177, 123] width 5 height 5
click at [178, 145] on icon at bounding box center [177, 145] width 2 height 2
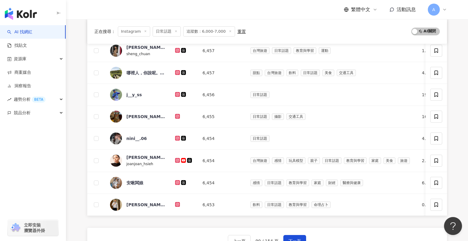
scroll to position [280, 0]
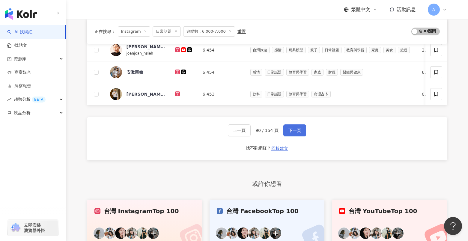
click at [297, 131] on span "下一頁" at bounding box center [294, 130] width 13 height 5
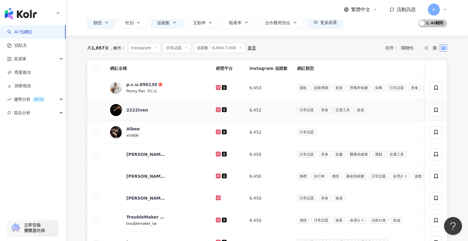
scroll to position [43, 0]
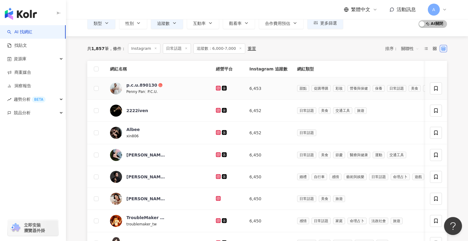
click at [216, 88] on icon at bounding box center [218, 88] width 4 height 4
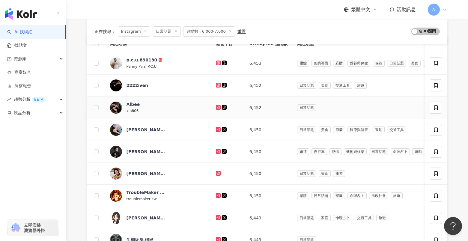
scroll to position [70, 0]
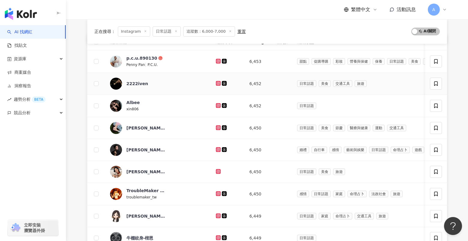
click at [216, 84] on icon at bounding box center [218, 83] width 5 height 5
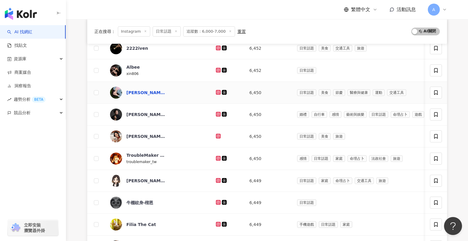
scroll to position [106, 0]
click at [216, 71] on icon at bounding box center [218, 70] width 4 height 4
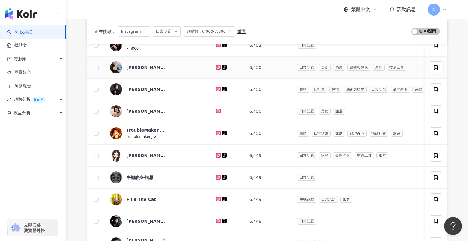
click at [217, 67] on icon at bounding box center [218, 67] width 2 height 2
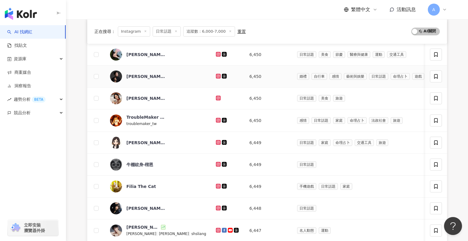
scroll to position [144, 0]
click at [217, 76] on icon at bounding box center [217, 75] width 1 height 1
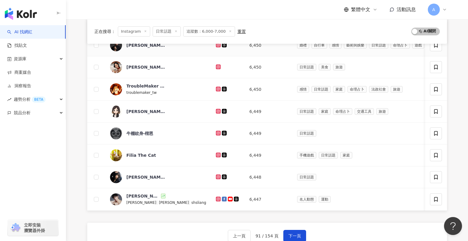
scroll to position [176, 0]
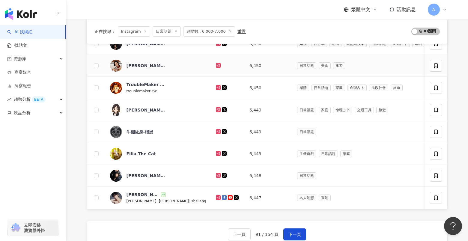
click at [216, 64] on icon at bounding box center [218, 65] width 5 height 5
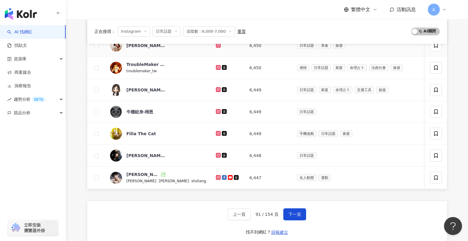
scroll to position [202, 0]
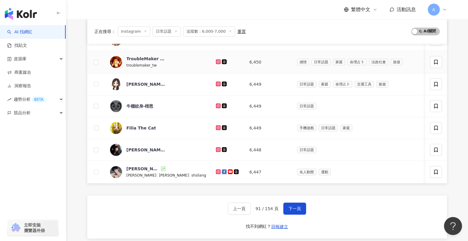
click at [217, 62] on icon at bounding box center [218, 61] width 2 height 2
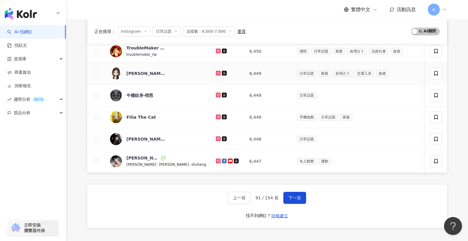
scroll to position [215, 0]
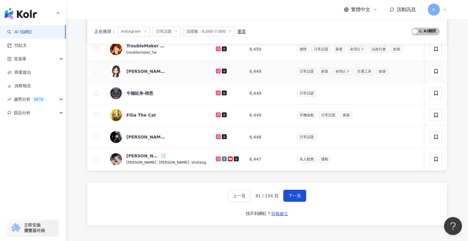
click at [216, 71] on icon at bounding box center [218, 71] width 4 height 4
click at [211, 111] on td at bounding box center [228, 115] width 34 height 22
click at [216, 117] on icon at bounding box center [218, 114] width 5 height 5
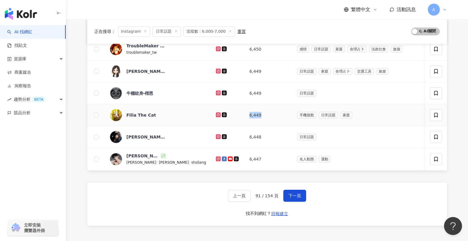
scroll to position [225, 0]
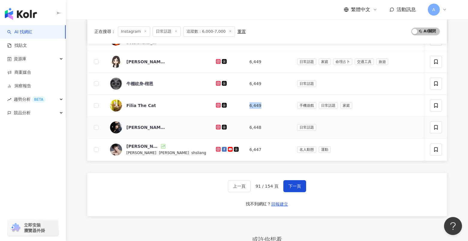
click at [216, 127] on icon at bounding box center [218, 127] width 5 height 5
click at [217, 149] on icon at bounding box center [218, 149] width 2 height 2
click at [298, 188] on button "下一頁" at bounding box center [294, 186] width 23 height 12
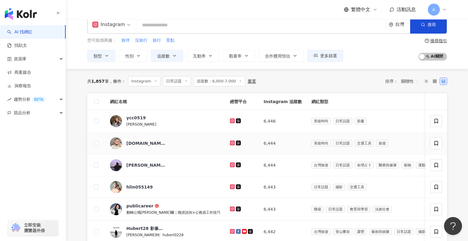
scroll to position [9, 0]
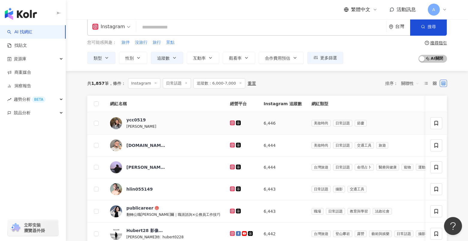
click at [231, 122] on icon at bounding box center [232, 122] width 2 height 2
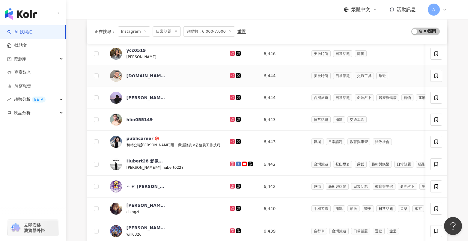
scroll to position [80, 0]
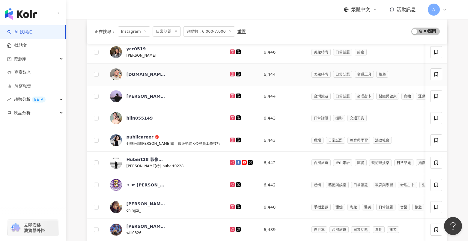
click at [232, 74] on icon at bounding box center [232, 73] width 1 height 1
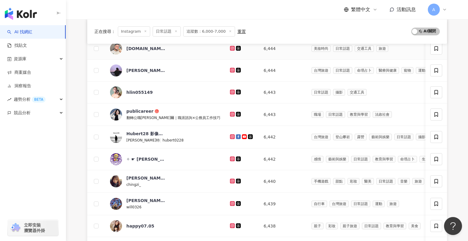
scroll to position [106, 0]
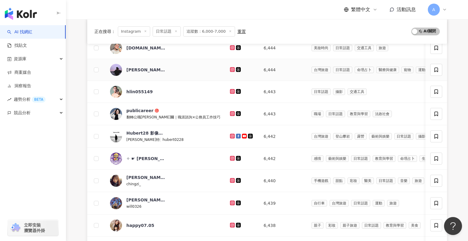
click at [230, 71] on icon at bounding box center [232, 69] width 5 height 5
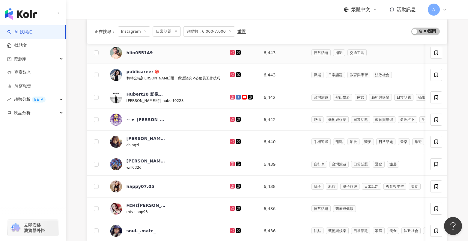
scroll to position [145, 0]
click at [231, 74] on icon at bounding box center [232, 74] width 2 height 2
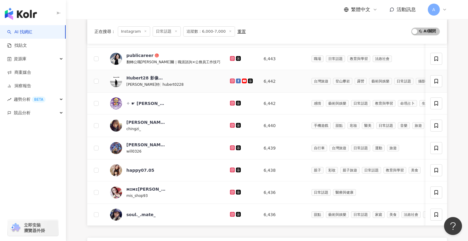
scroll to position [165, 0]
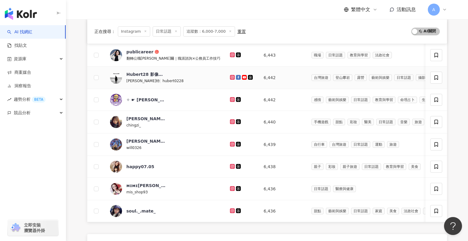
click at [230, 77] on icon at bounding box center [232, 77] width 5 height 5
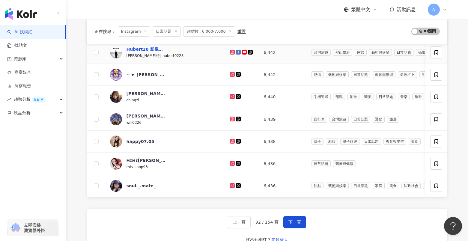
scroll to position [191, 0]
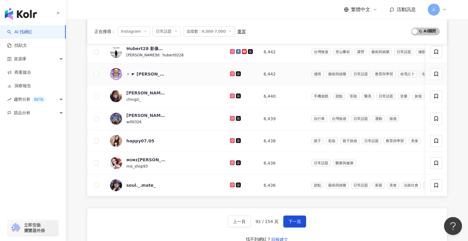
click at [230, 73] on icon at bounding box center [232, 73] width 5 height 5
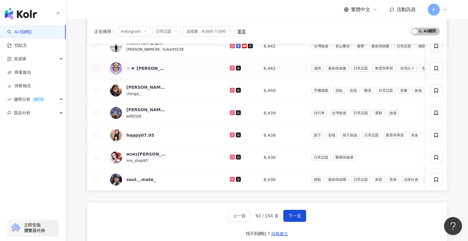
scroll to position [197, 0]
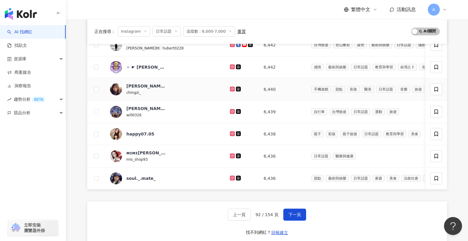
click at [230, 89] on icon at bounding box center [232, 89] width 4 height 4
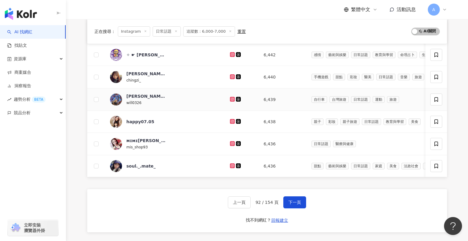
scroll to position [211, 0]
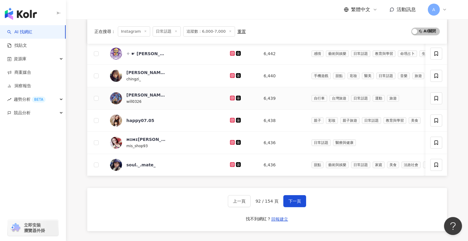
click at [231, 98] on icon at bounding box center [232, 97] width 2 height 2
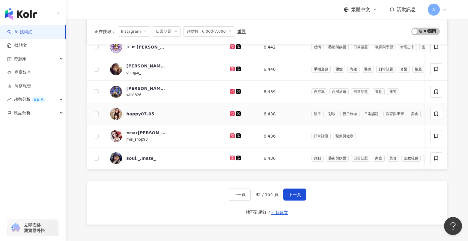
click at [230, 113] on icon at bounding box center [232, 114] width 4 height 4
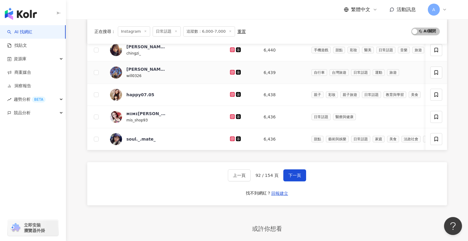
scroll to position [247, 0]
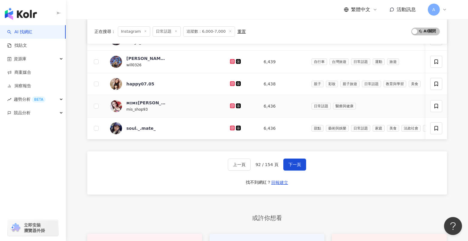
click at [232, 105] on icon at bounding box center [232, 105] width 1 height 1
click at [231, 127] on icon at bounding box center [232, 127] width 2 height 2
click at [286, 169] on button "下一頁" at bounding box center [294, 164] width 23 height 12
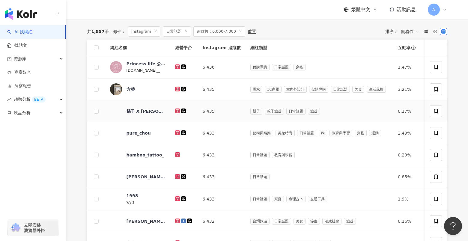
scroll to position [66, 0]
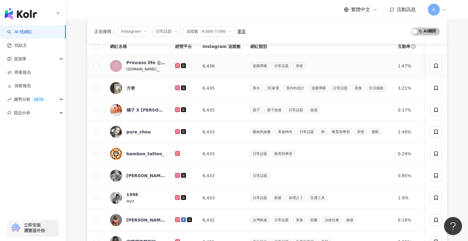
click at [177, 66] on g at bounding box center [177, 65] width 5 height 5
click at [179, 88] on icon at bounding box center [177, 87] width 5 height 5
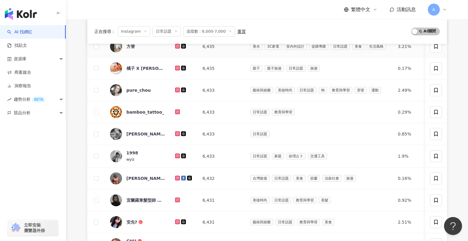
scroll to position [107, 0]
click at [175, 67] on icon at bounding box center [177, 68] width 5 height 5
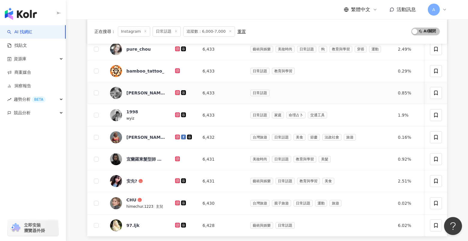
scroll to position [149, 0]
click at [177, 92] on icon at bounding box center [178, 92] width 4 height 4
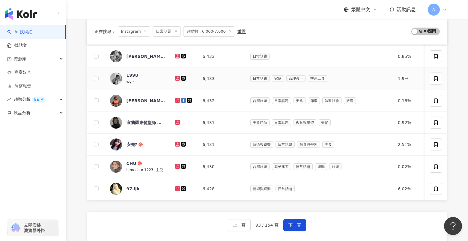
scroll to position [187, 0]
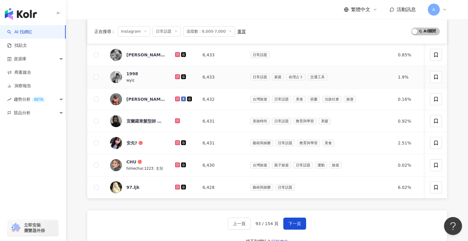
click at [177, 76] on icon at bounding box center [177, 76] width 1 height 1
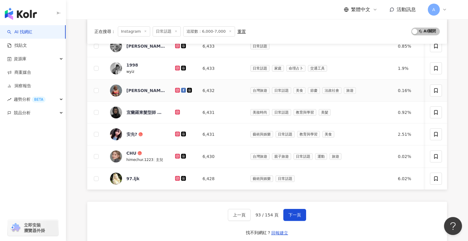
scroll to position [197, 0]
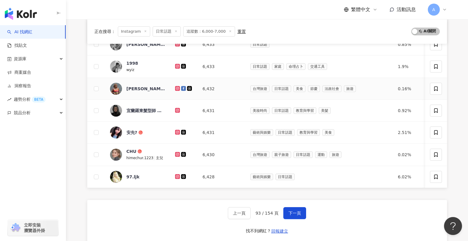
click at [178, 88] on icon at bounding box center [178, 89] width 4 height 4
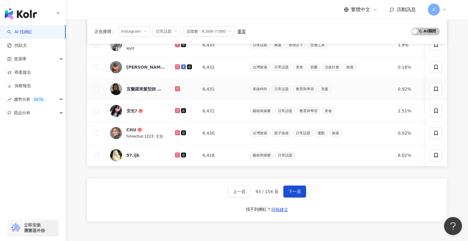
scroll to position [220, 0]
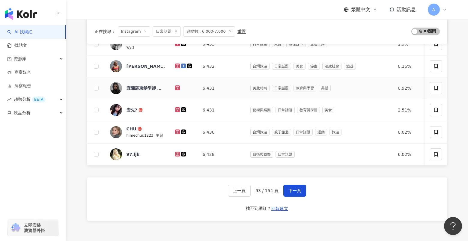
click at [176, 89] on icon at bounding box center [177, 87] width 5 height 5
click at [179, 109] on icon at bounding box center [178, 110] width 4 height 4
click at [176, 135] on div at bounding box center [184, 132] width 18 height 7
click at [178, 131] on icon at bounding box center [177, 131] width 2 height 2
click at [177, 152] on icon at bounding box center [177, 153] width 2 height 2
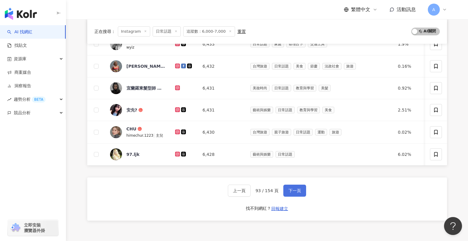
click at [288, 189] on span "下一頁" at bounding box center [294, 190] width 13 height 5
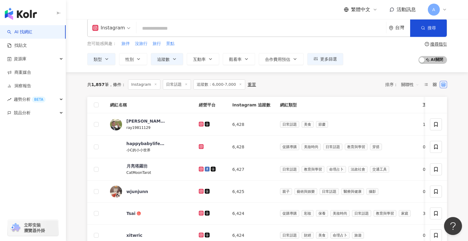
scroll to position [29, 0]
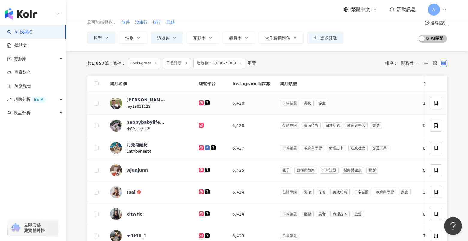
click at [200, 102] on icon at bounding box center [201, 102] width 2 height 2
